Goal: Transaction & Acquisition: Purchase product/service

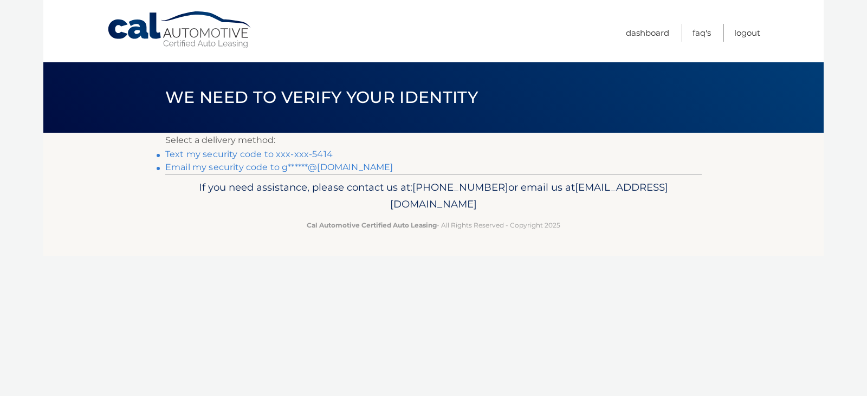
click at [224, 154] on link "Text my security code to xxx-xxx-5414" at bounding box center [249, 154] width 168 height 10
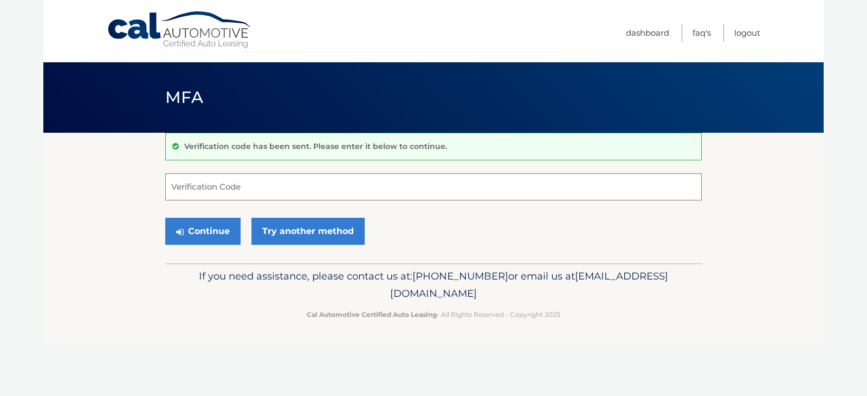
click at [198, 184] on input "Verification Code" at bounding box center [433, 186] width 537 height 27
type input "556243"
click at [218, 236] on button "Continue" at bounding box center [202, 231] width 75 height 27
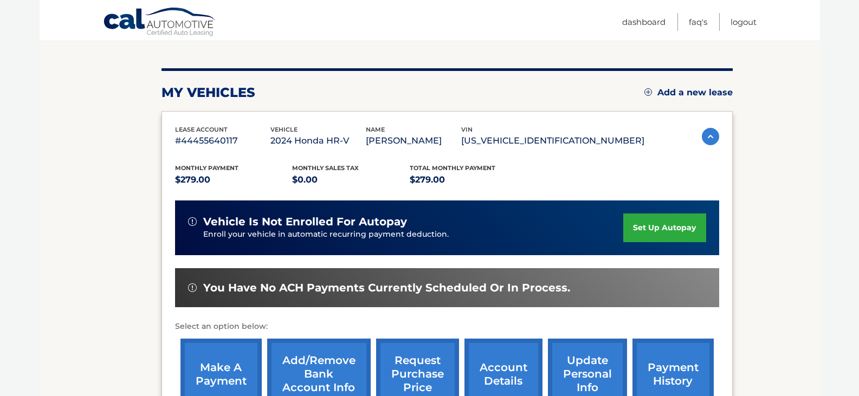
scroll to position [163, 0]
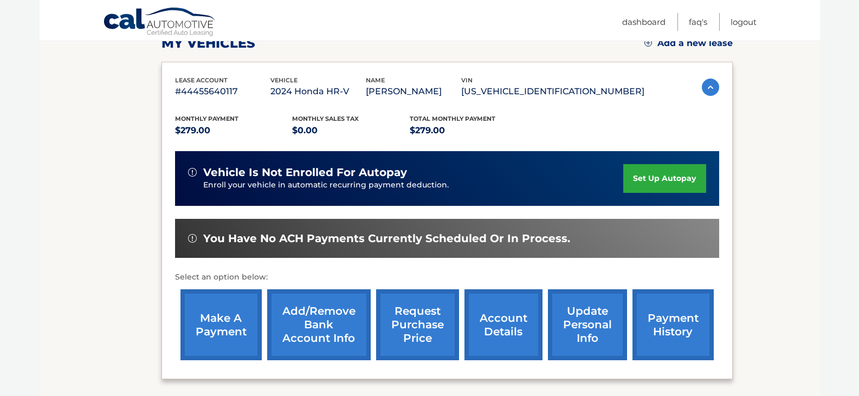
click at [224, 336] on link "make a payment" at bounding box center [221, 324] width 81 height 71
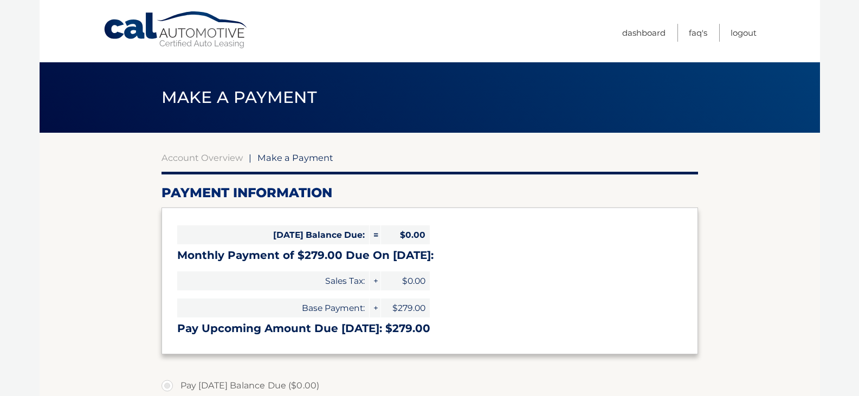
select select "YWFmODYxYWYtZDFjYS00Njc2LTk2ZmUtYTY2N2FlMzFiYTQz"
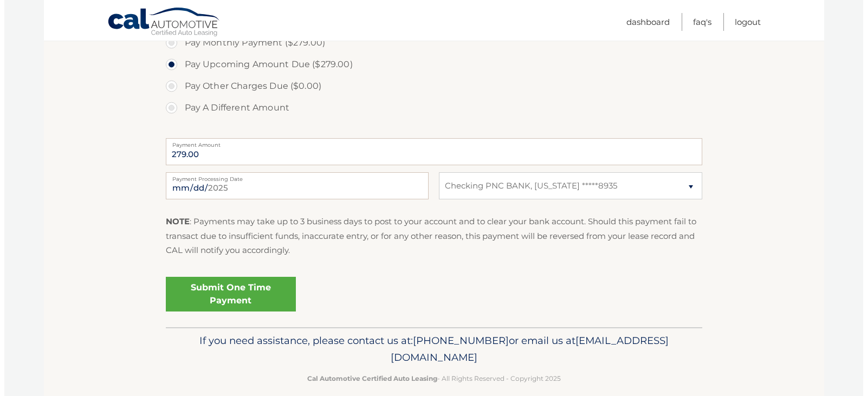
scroll to position [378, 0]
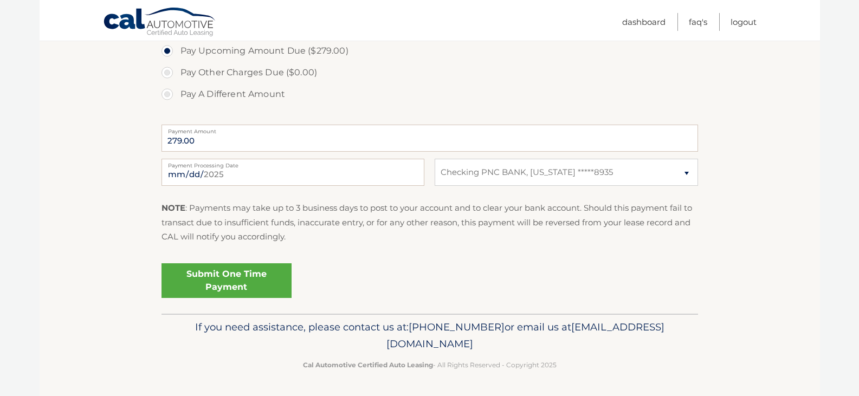
click at [242, 280] on link "Submit One Time Payment" at bounding box center [227, 280] width 130 height 35
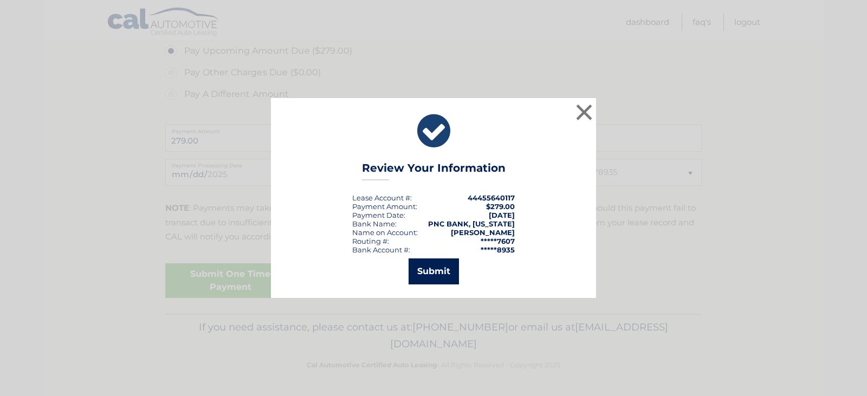
click at [441, 265] on button "Submit" at bounding box center [434, 272] width 50 height 26
